Goal: Complete application form

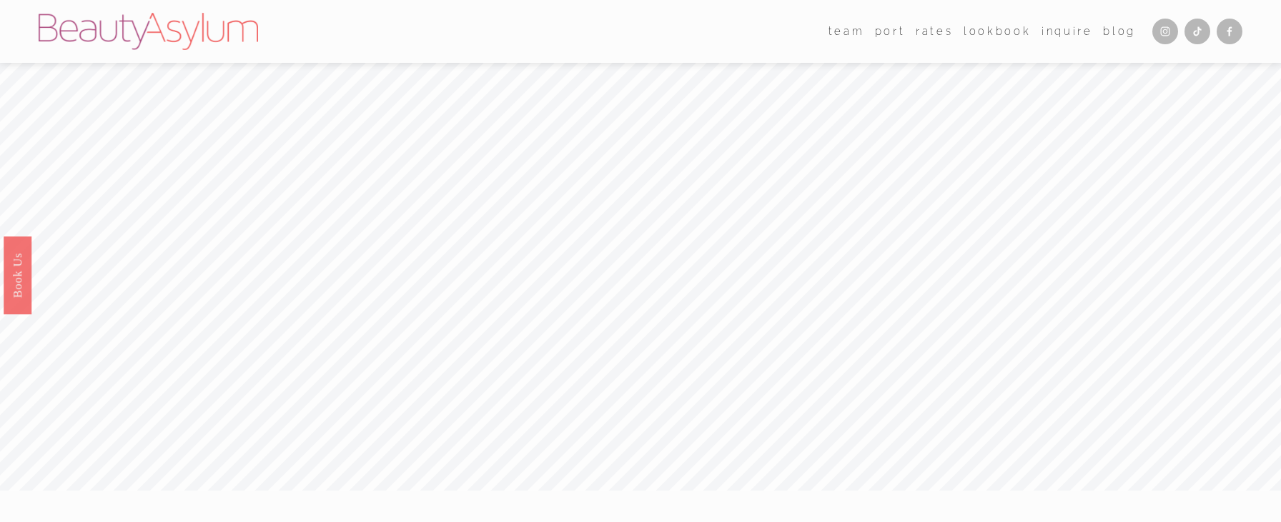
click at [1058, 29] on link "Inquire" at bounding box center [1066, 31] width 51 height 21
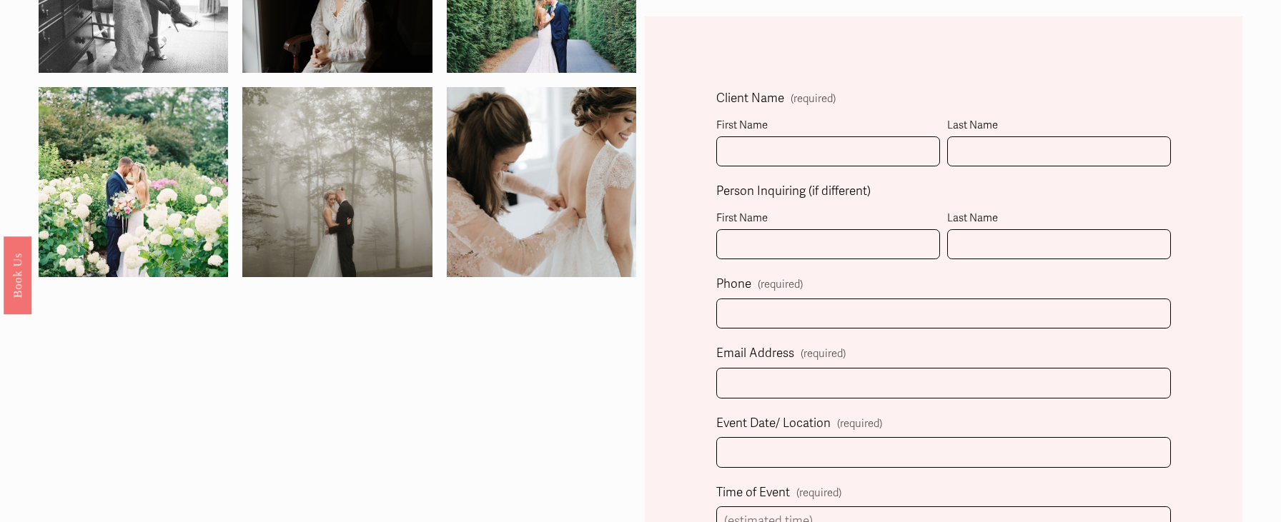
scroll to position [492, 0]
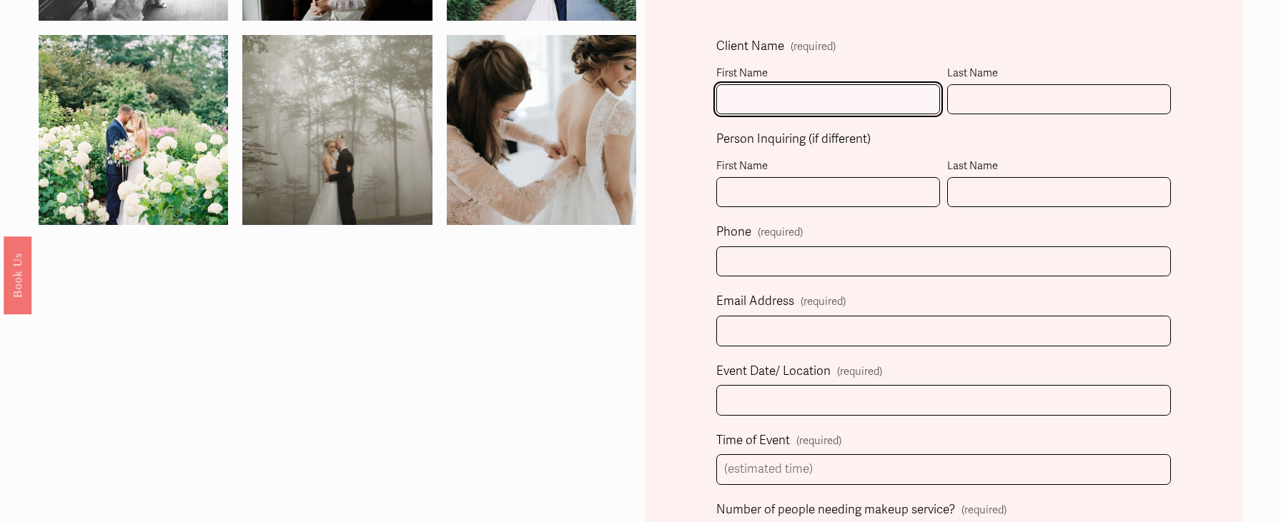
click at [759, 106] on input "First Name" at bounding box center [828, 99] width 224 height 31
type input "Christina"
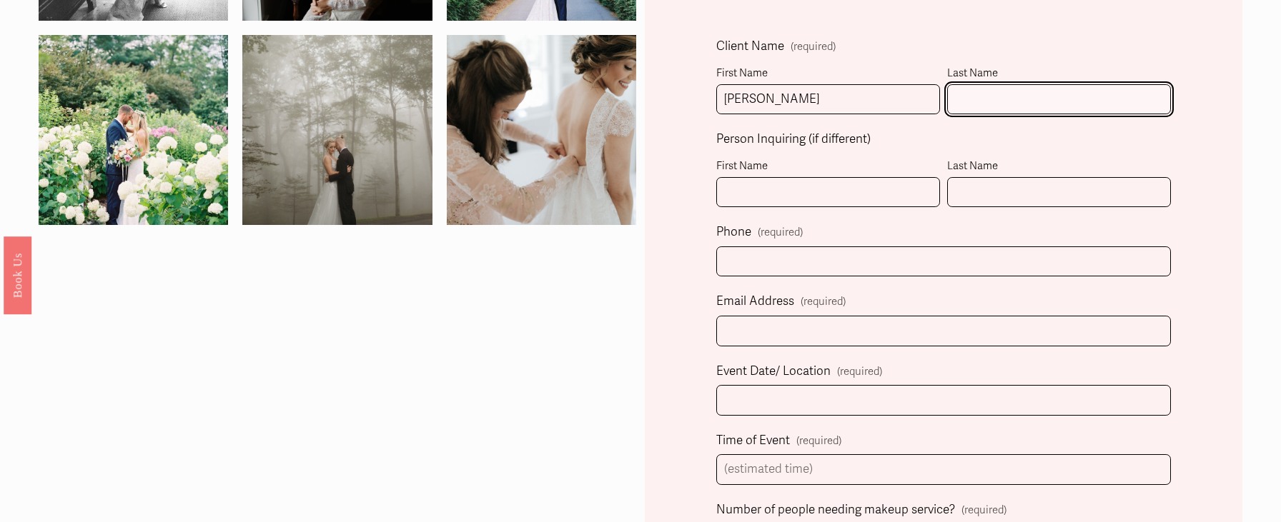
type input "Foundation"
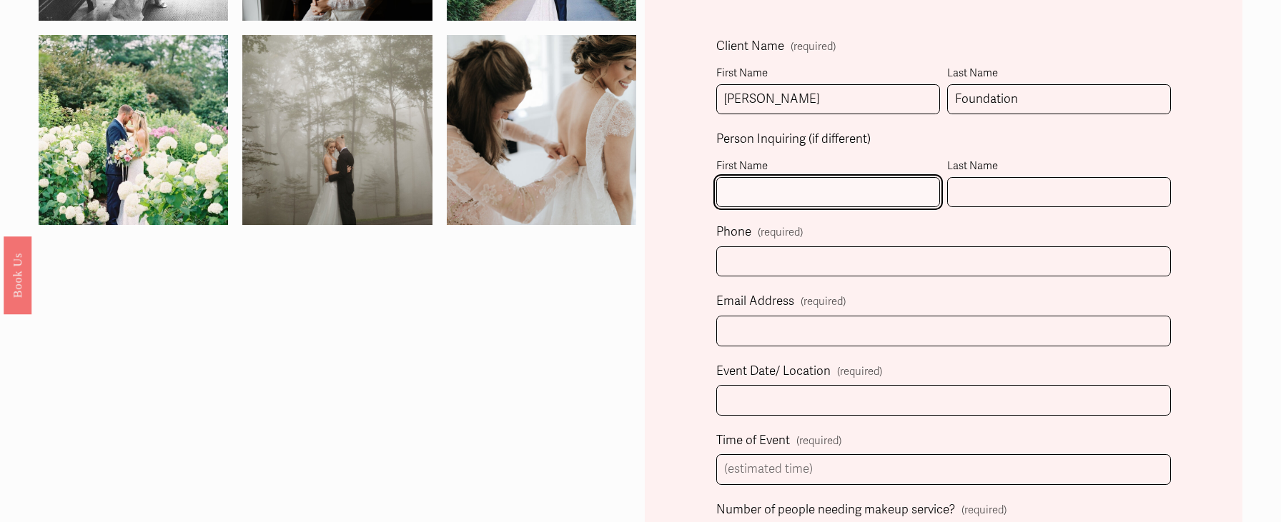
type input "Christina"
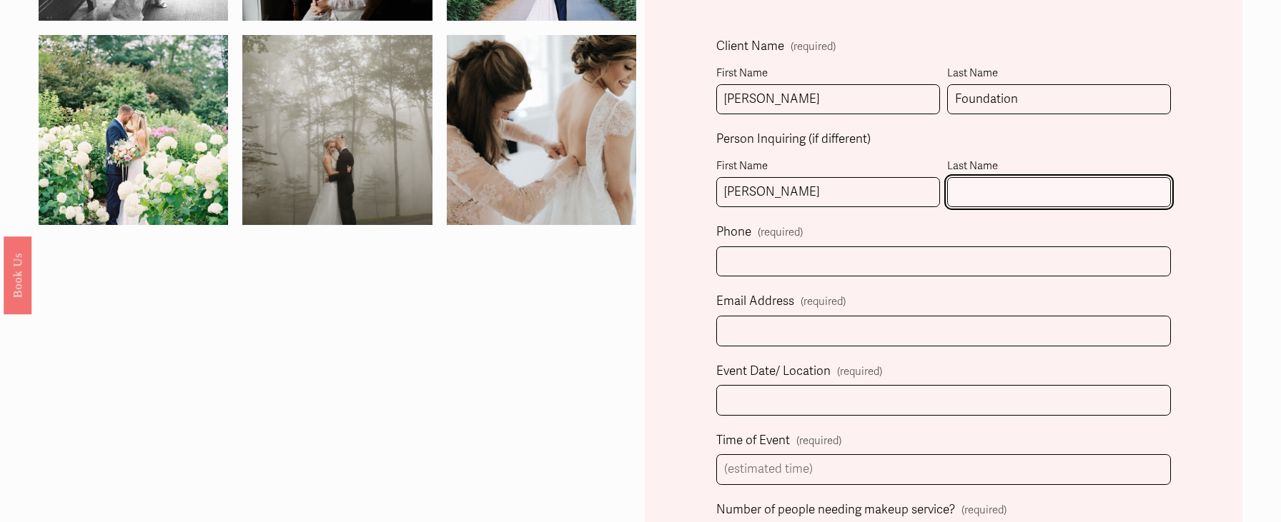
type input "Foundation"
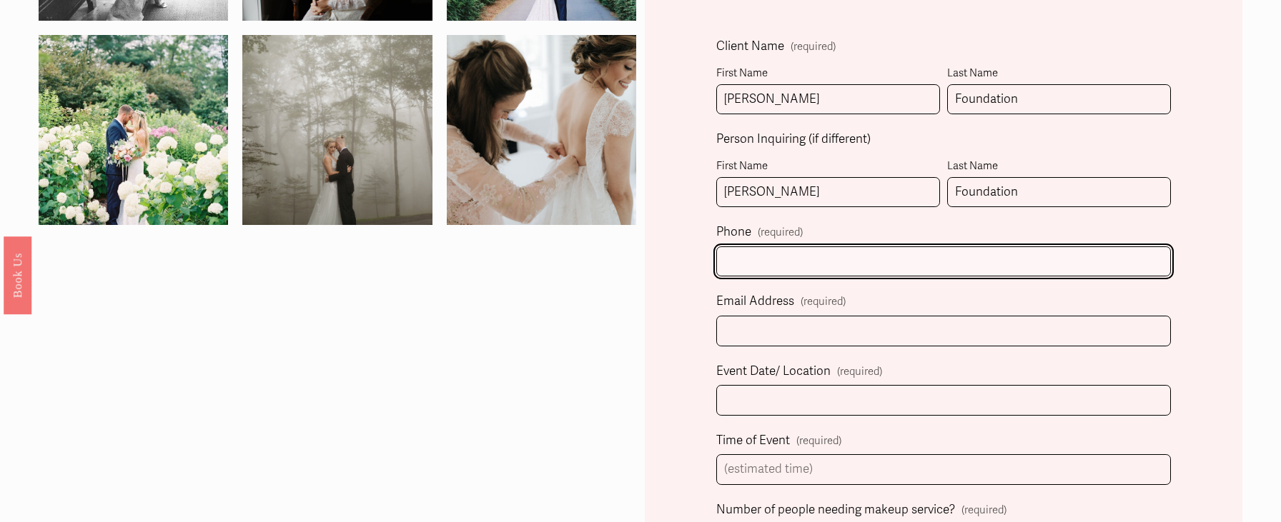
type input "(310) 717-4938"
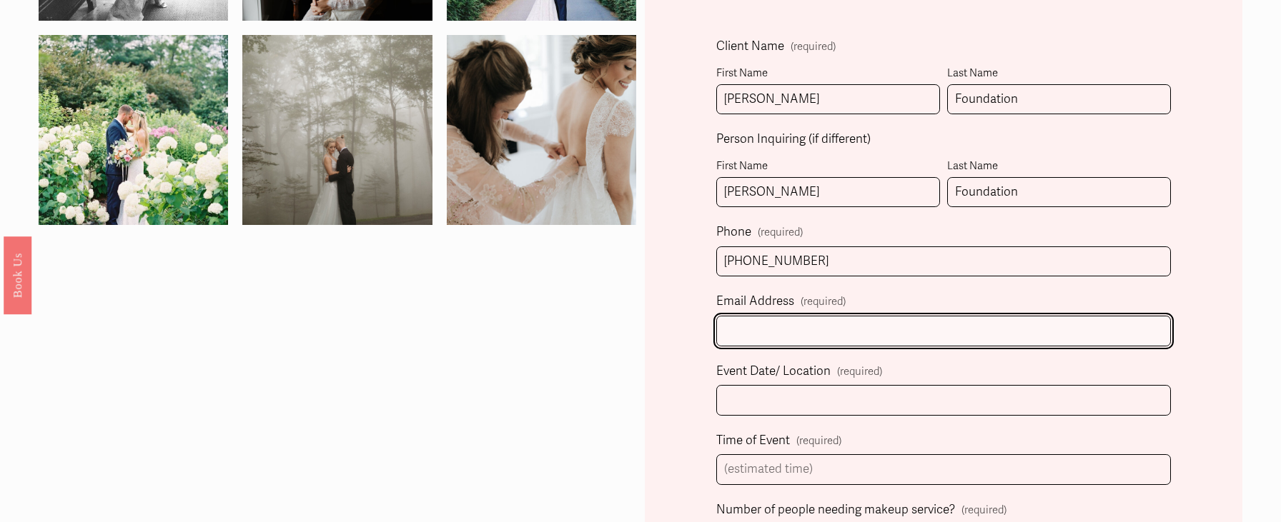
type input "cmfoundation@me.com"
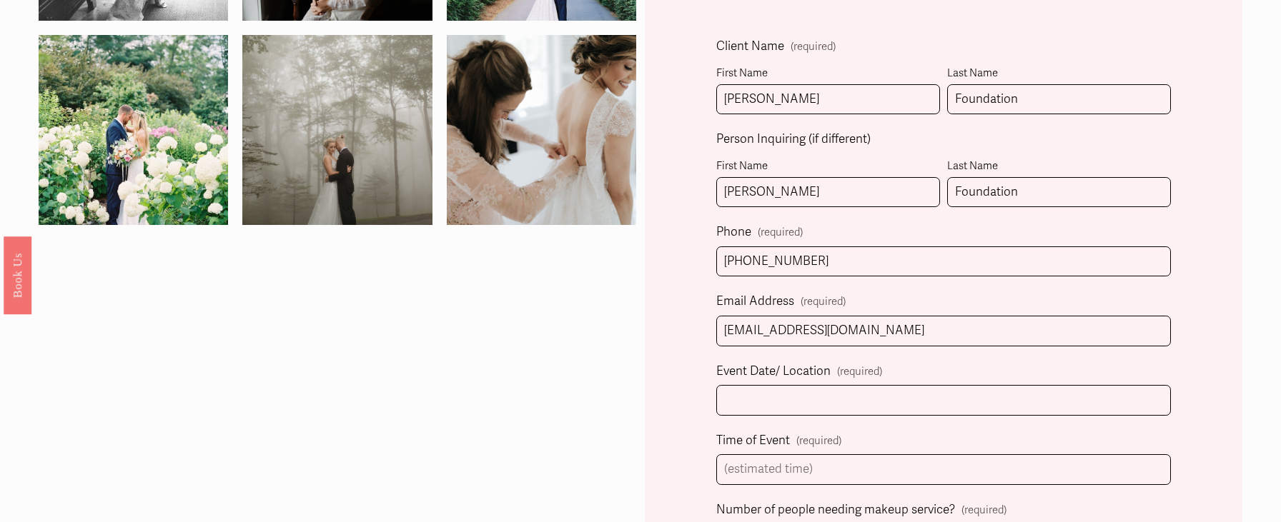
select select "Atlanta, GA"
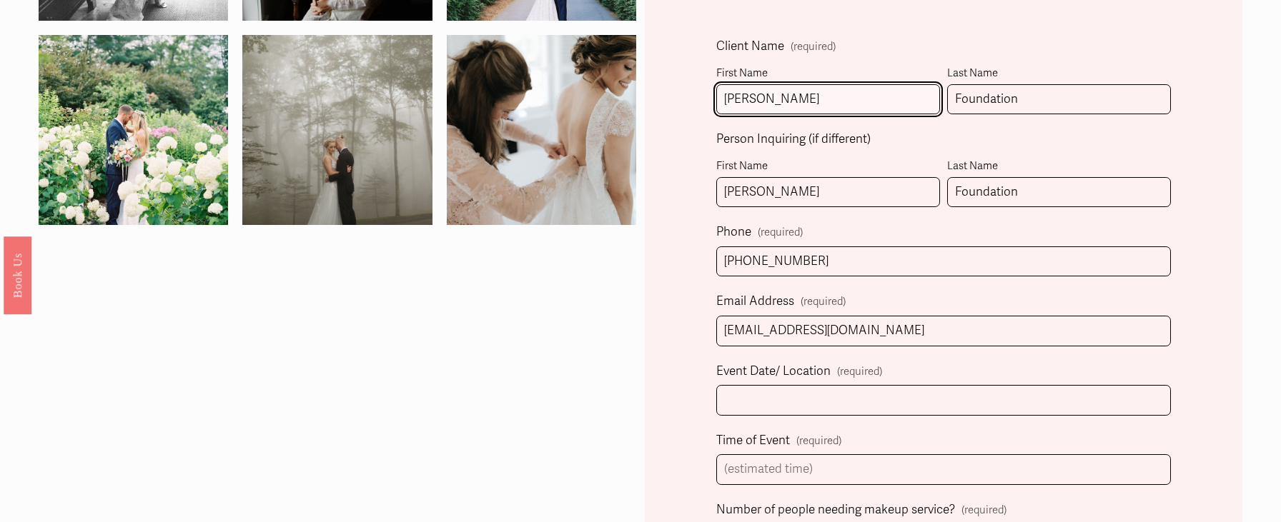
type input "(310) 717-4938"
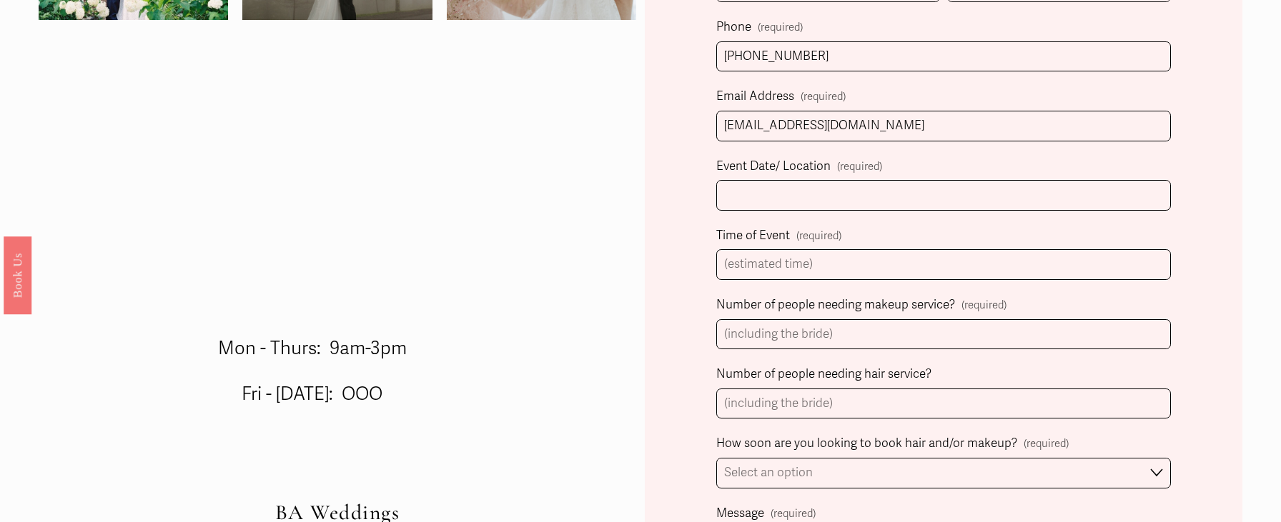
scroll to position [699, 0]
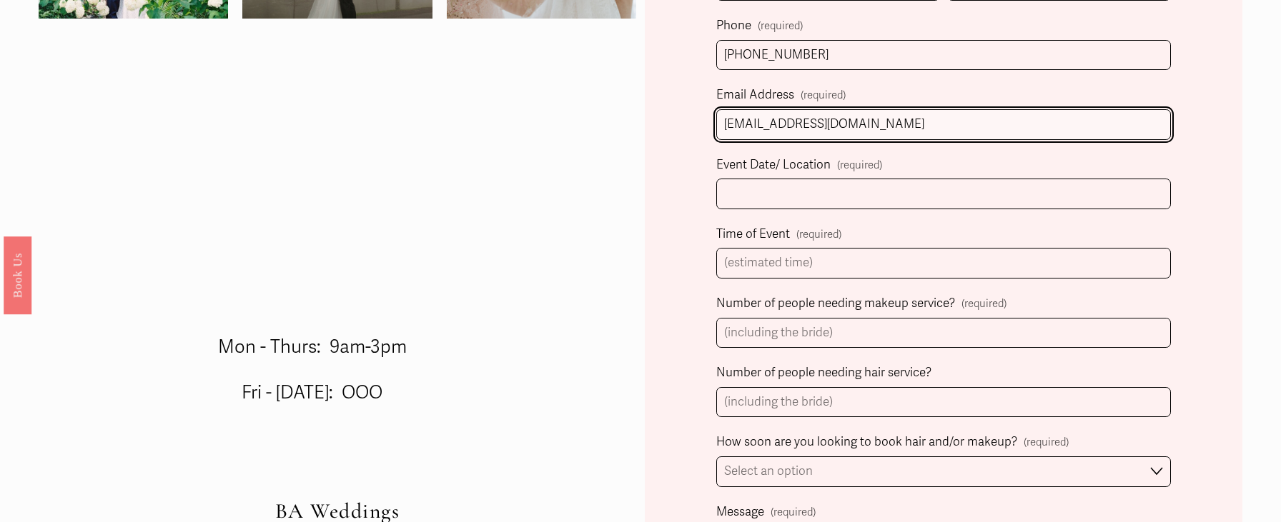
drag, startPoint x: 887, startPoint y: 123, endPoint x: 662, endPoint y: 124, distance: 225.2
click at [662, 124] on div "Client Name (required) First Name Christina Last Name Foundation Person Inquiri…" at bounding box center [944, 452] width 598 height 1388
type input "c.foundation@icloud.com"
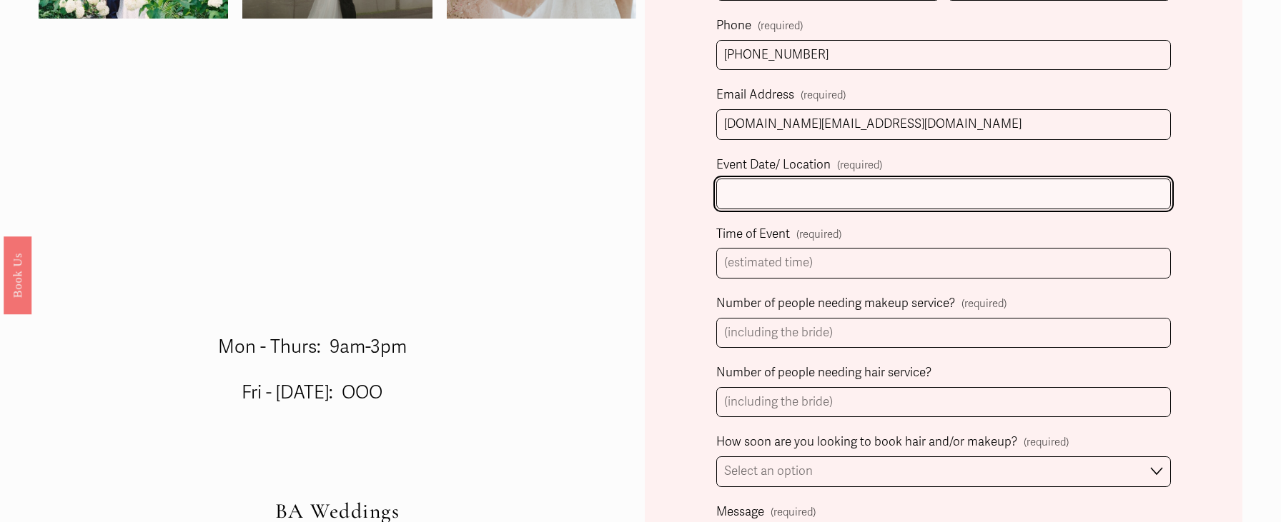
click at [811, 199] on input "Event Date/ Location (required)" at bounding box center [943, 194] width 455 height 31
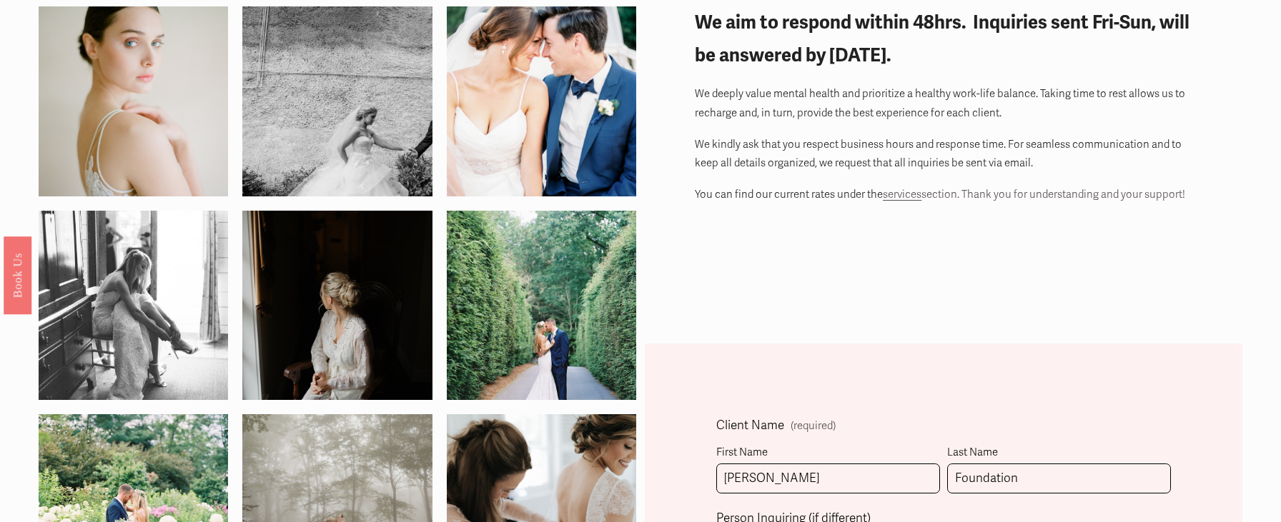
scroll to position [0, 0]
